Goal: Browse casually

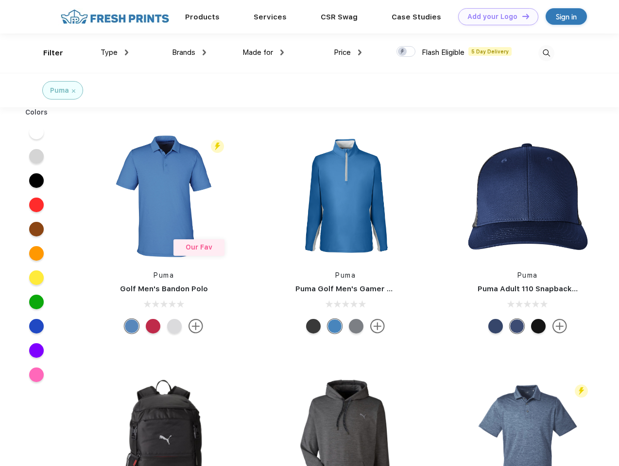
click at [494, 17] on link "Add your Logo Design Tool" at bounding box center [498, 16] width 80 height 17
click at [0, 0] on div "Design Tool" at bounding box center [0, 0] width 0 height 0
click at [521, 16] on link "Add your Logo Design Tool" at bounding box center [498, 16] width 80 height 17
click at [47, 53] on div "Filter" at bounding box center [53, 53] width 20 height 11
click at [115, 52] on span "Type" at bounding box center [108, 52] width 17 height 9
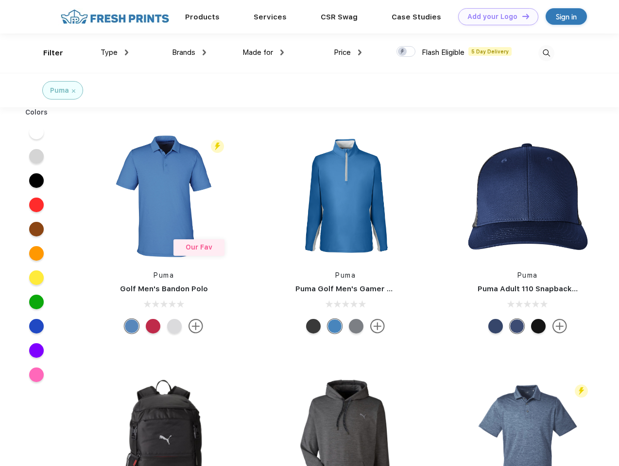
click at [189, 52] on span "Brands" at bounding box center [183, 52] width 23 height 9
click at [263, 52] on span "Made for" at bounding box center [257, 52] width 31 height 9
click at [348, 52] on span "Price" at bounding box center [342, 52] width 17 height 9
click at [406, 52] on div at bounding box center [405, 51] width 19 height 11
click at [402, 52] on input "checkbox" at bounding box center [399, 49] width 6 height 6
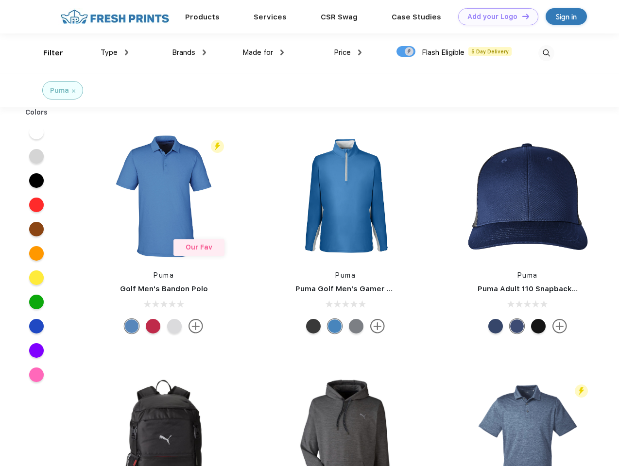
click at [546, 53] on img at bounding box center [546, 53] width 16 height 16
